Goal: Find specific page/section: Find specific page/section

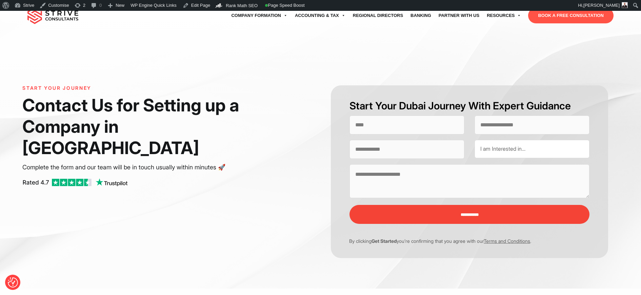
select select "Contact form"
click at [30, 22] on img at bounding box center [52, 15] width 51 height 17
click at [41, 18] on img at bounding box center [52, 15] width 51 height 17
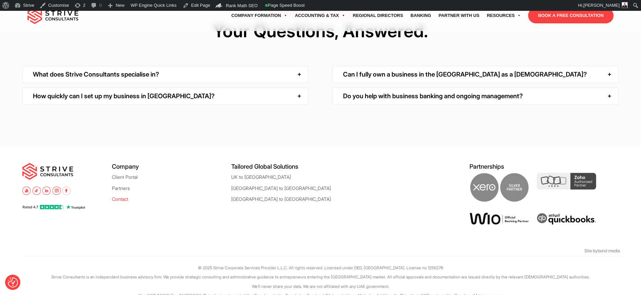
scroll to position [2197, 0]
click at [135, 197] on link "Contact Us" at bounding box center [123, 199] width 23 height 5
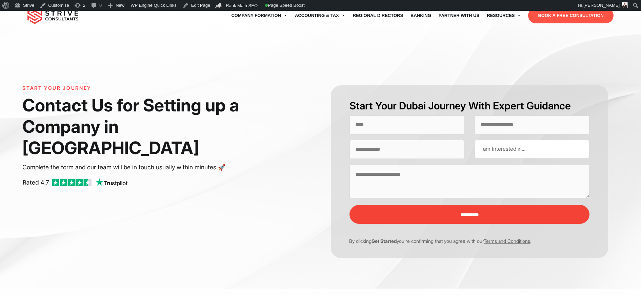
select select "Contact form"
click at [64, 15] on img at bounding box center [52, 15] width 51 height 17
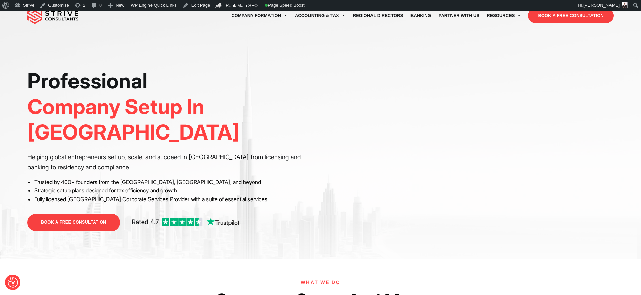
click at [45, 18] on img at bounding box center [52, 15] width 51 height 17
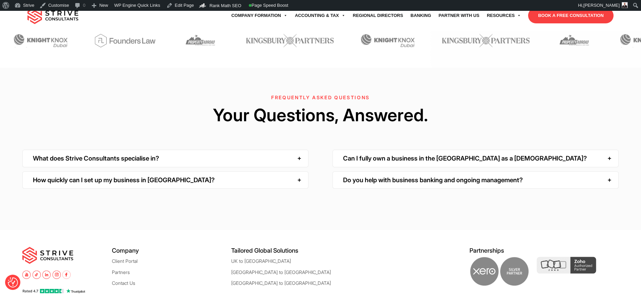
scroll to position [2199, 0]
